Goal: Task Accomplishment & Management: Manage account settings

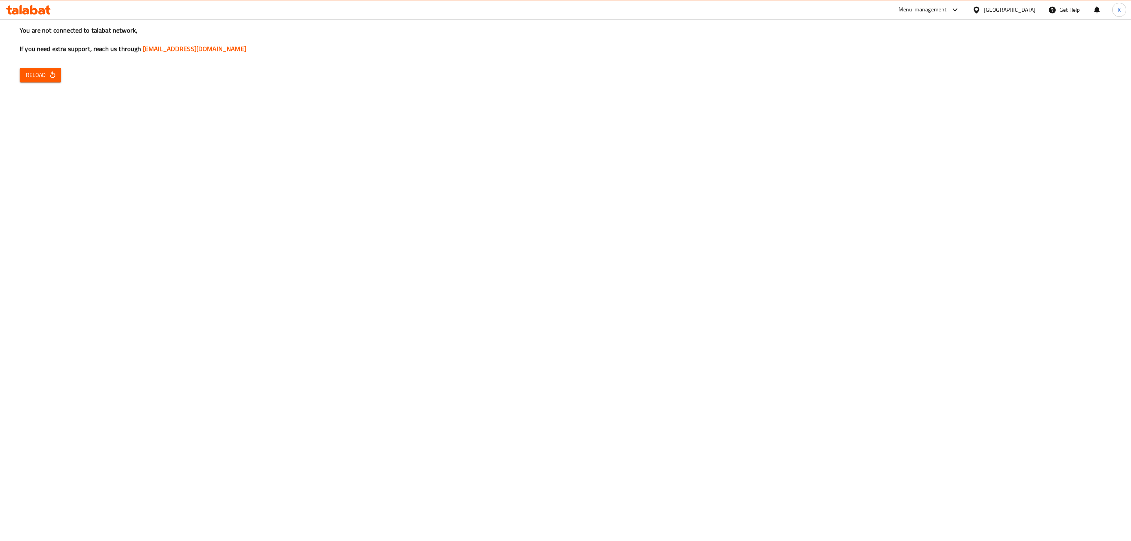
click at [56, 74] on icon "button" at bounding box center [53, 75] width 8 height 8
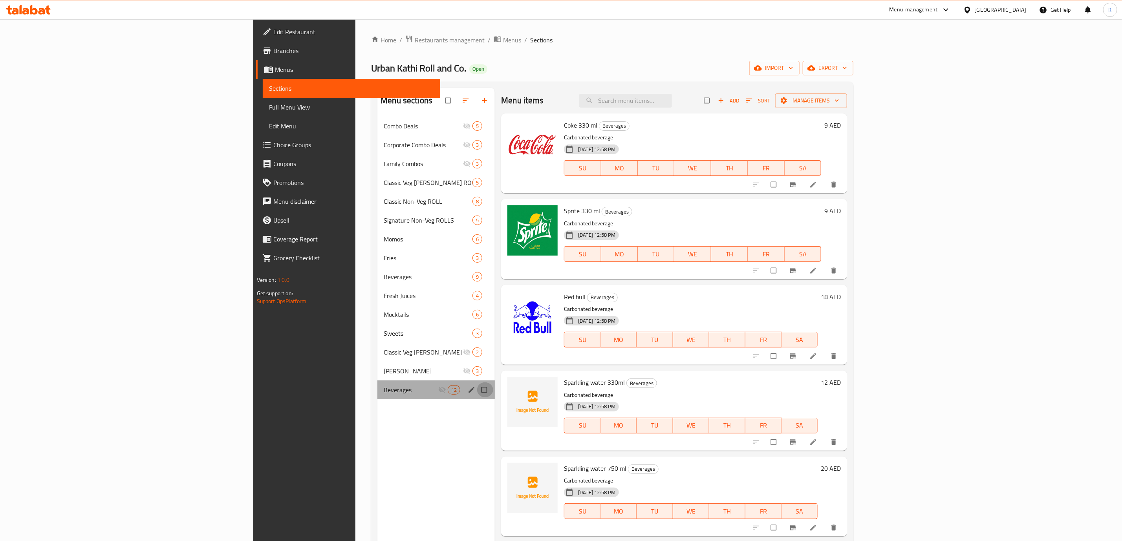
click at [477, 388] on input "Menu sections" at bounding box center [485, 389] width 16 height 15
checkbox input "true"
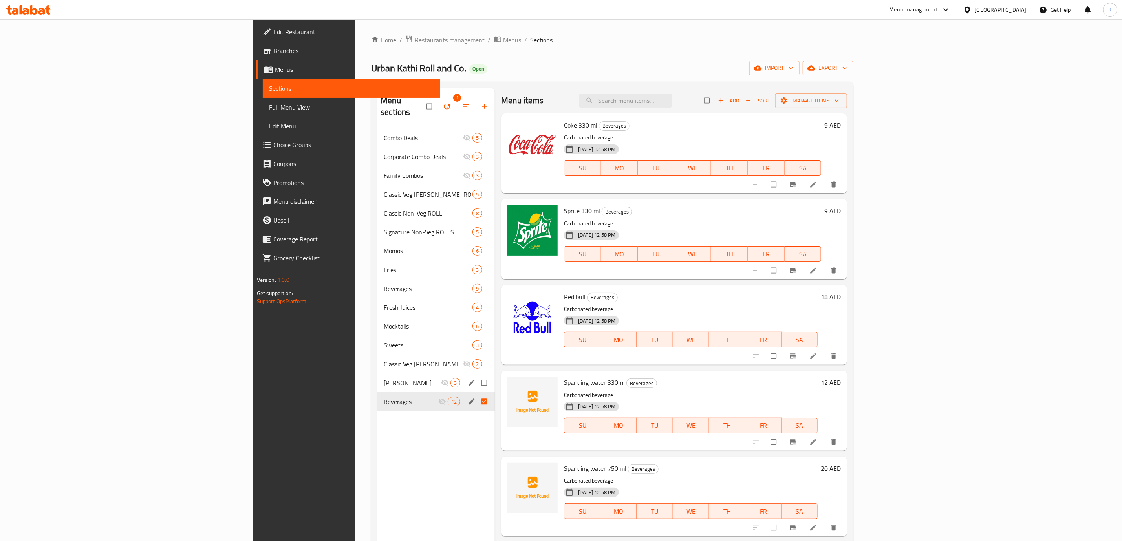
click at [477, 375] on input "Menu sections" at bounding box center [485, 382] width 16 height 15
checkbox input "true"
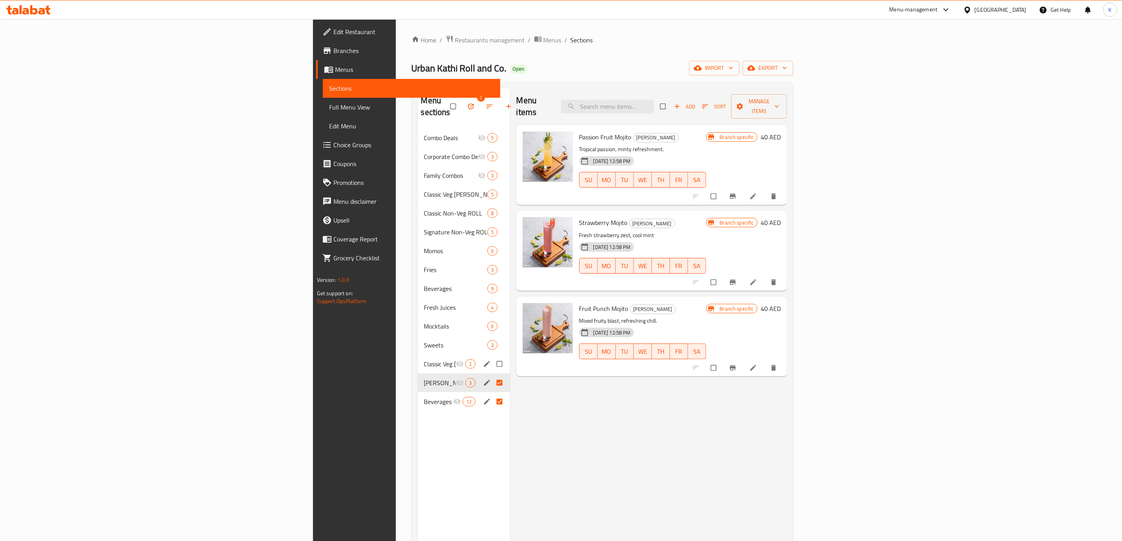
click at [492, 357] on input "Menu sections" at bounding box center [500, 364] width 16 height 15
checkbox input "true"
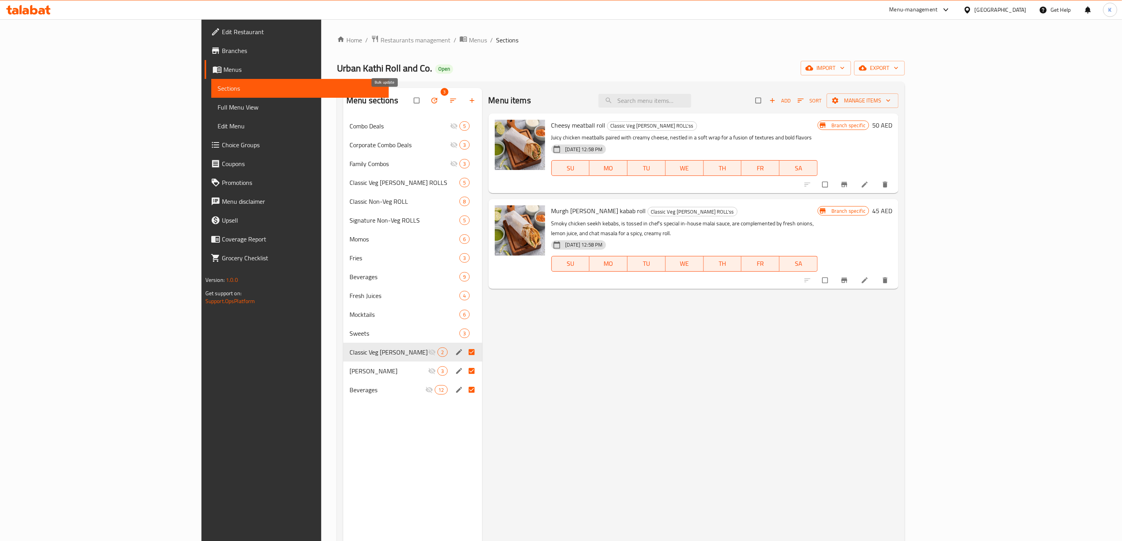
click at [430, 98] on icon "button" at bounding box center [434, 101] width 8 height 8
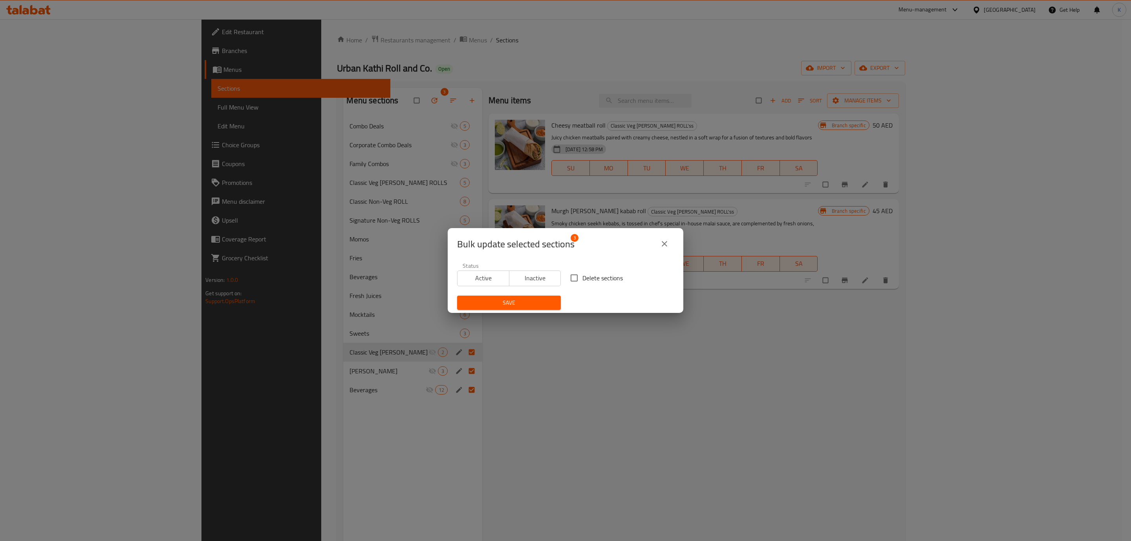
click at [570, 276] on input "Delete sections" at bounding box center [574, 278] width 16 height 16
checkbox input "true"
click at [526, 301] on span "Save" at bounding box center [508, 303] width 91 height 10
